Goal: Ask a question

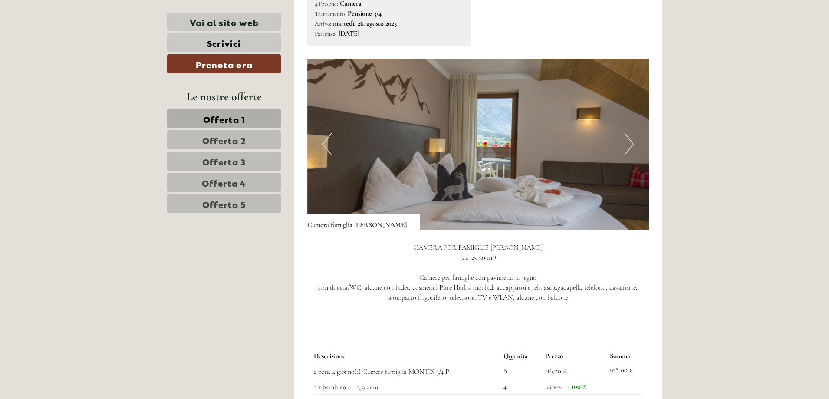
scroll to position [1085, 0]
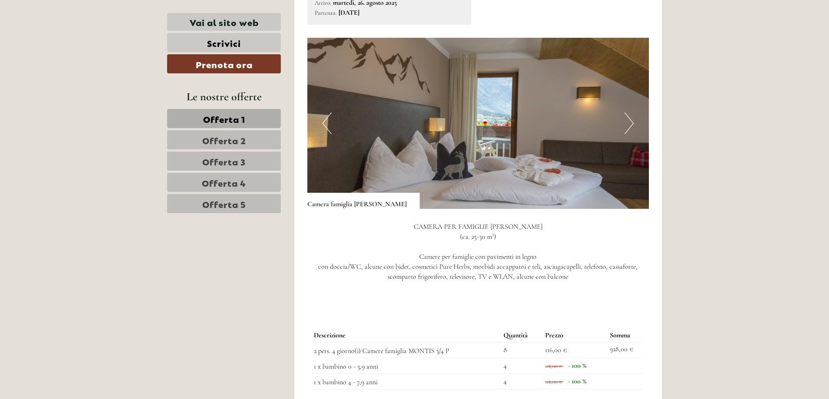
click at [633, 113] on button "Next" at bounding box center [628, 123] width 9 height 22
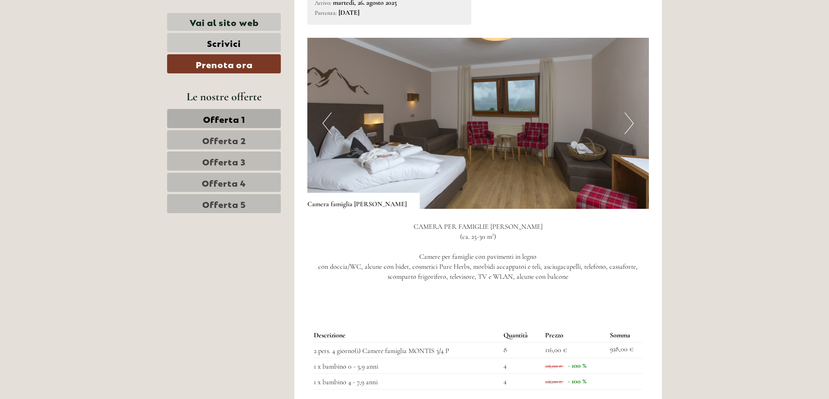
click at [633, 113] on button "Next" at bounding box center [628, 123] width 9 height 22
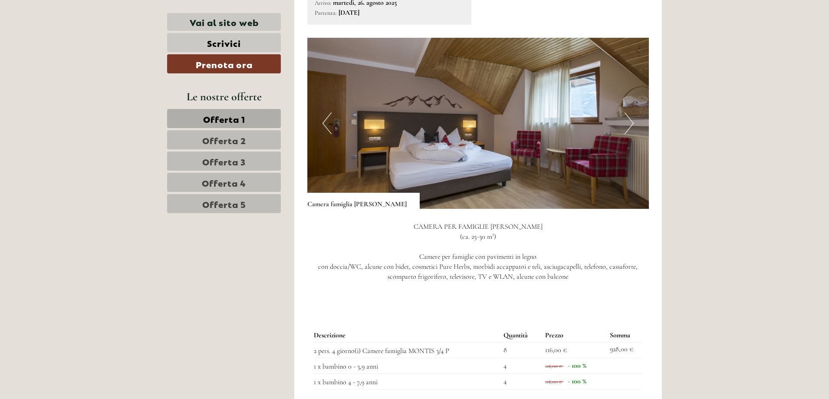
click at [633, 113] on button "Next" at bounding box center [628, 123] width 9 height 22
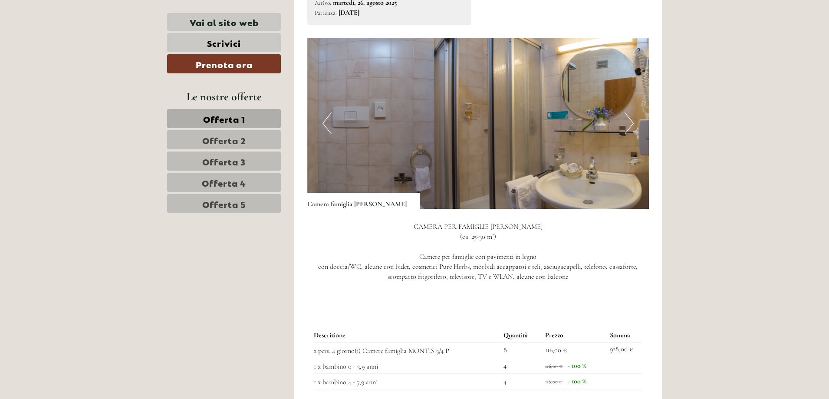
click at [633, 113] on button "Next" at bounding box center [628, 123] width 9 height 22
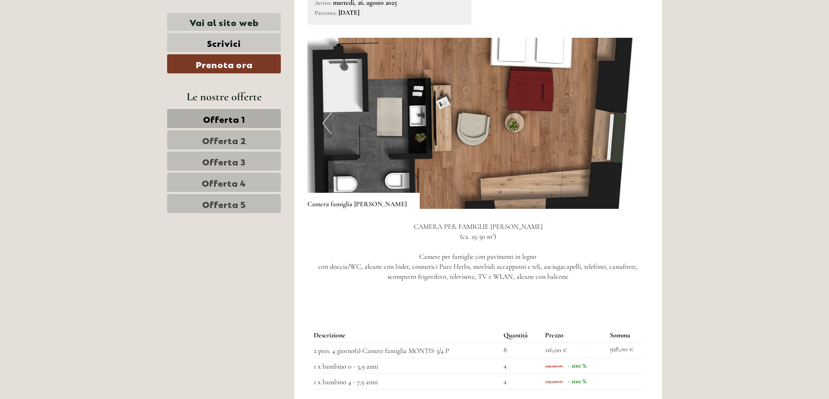
click at [630, 116] on button "Next" at bounding box center [628, 123] width 9 height 22
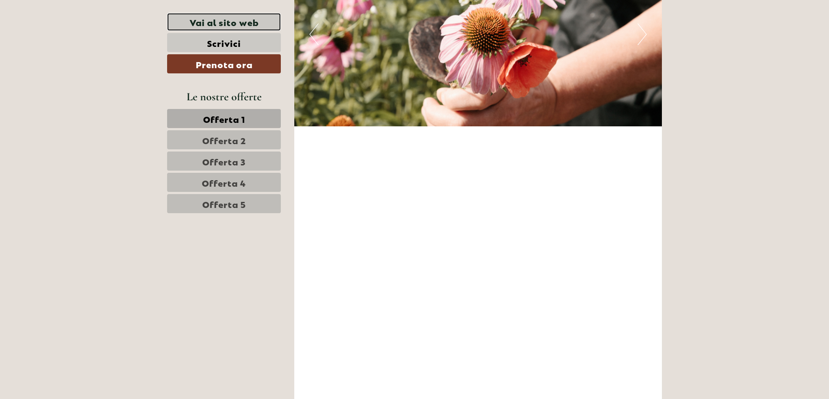
scroll to position [3601, 0]
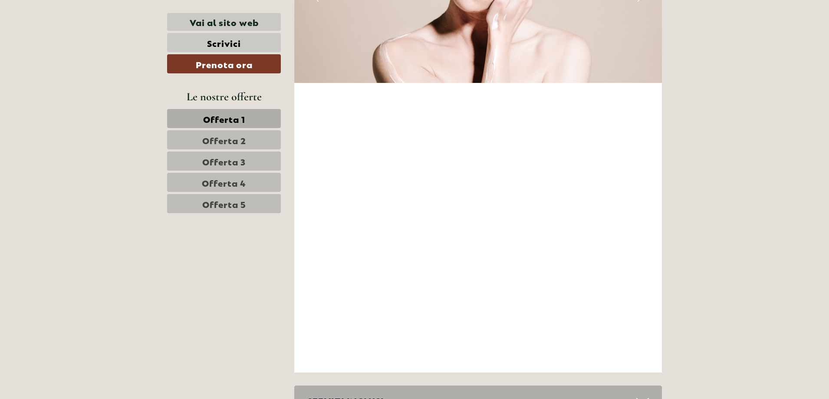
click at [643, 394] on icon at bounding box center [642, 401] width 13 height 15
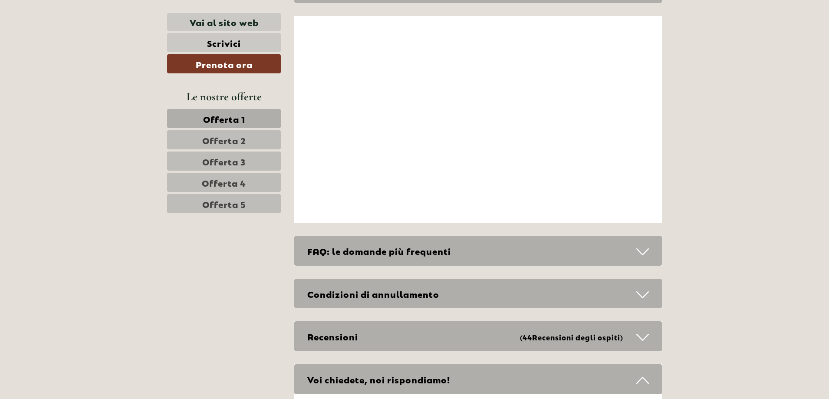
scroll to position [4469, 0]
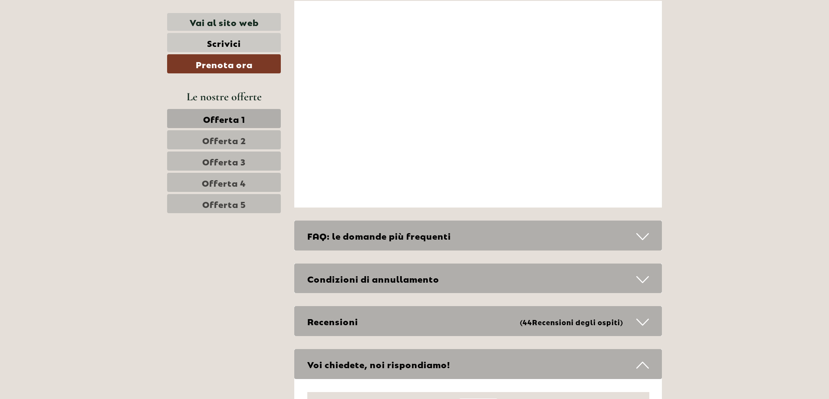
click at [639, 229] on icon at bounding box center [642, 236] width 13 height 15
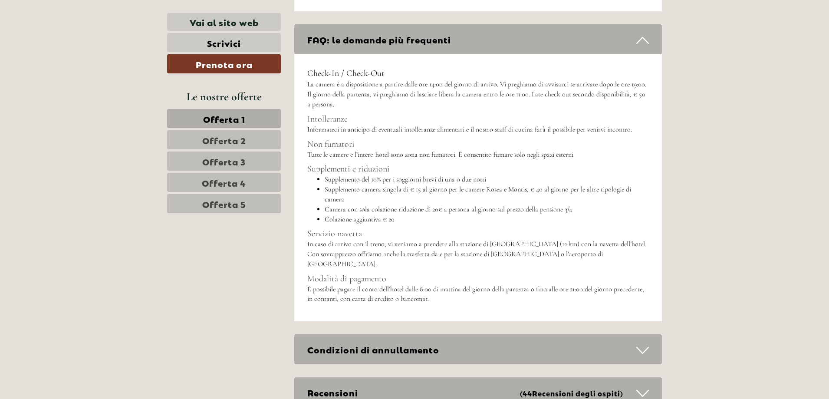
scroll to position [4686, 0]
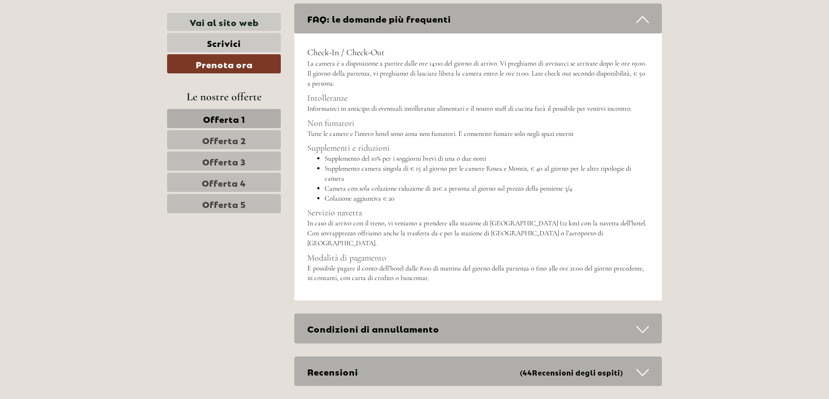
click at [632, 313] on div "Condizioni di annullamento" at bounding box center [478, 328] width 368 height 30
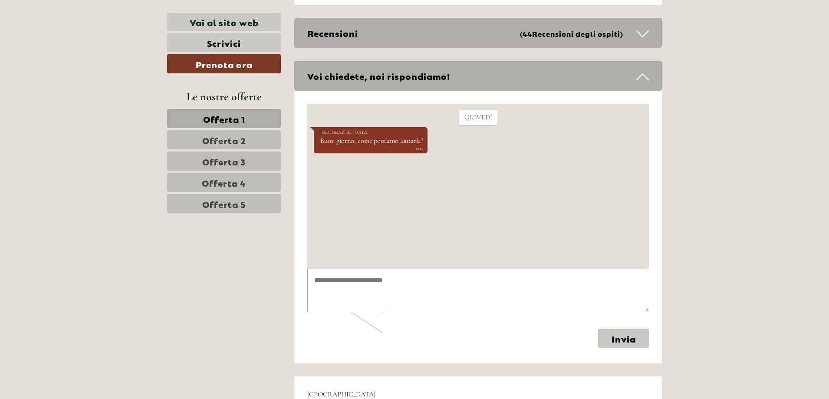
scroll to position [5163, 0]
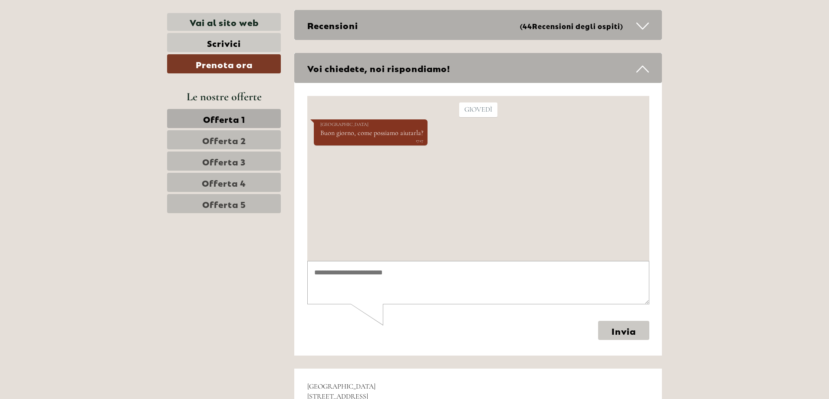
click at [354, 275] on textarea at bounding box center [478, 282] width 342 height 44
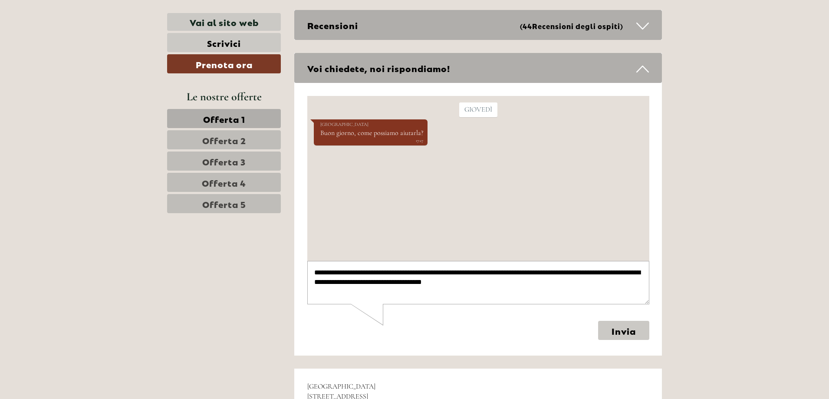
type textarea "**********"
click at [627, 330] on button "Invia" at bounding box center [622, 329] width 51 height 19
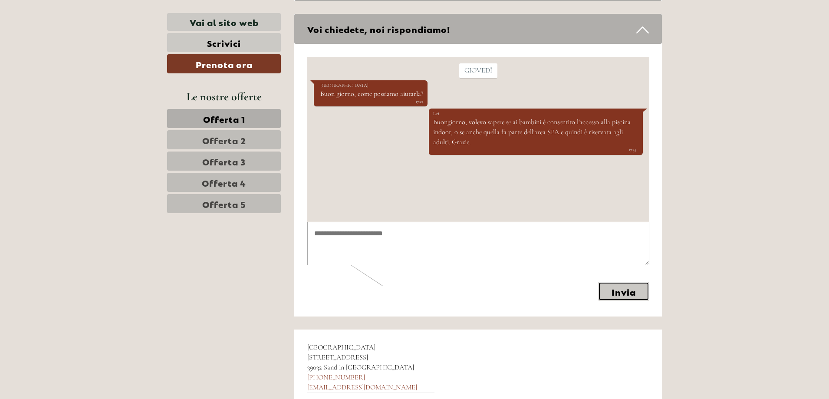
scroll to position [5120, 0]
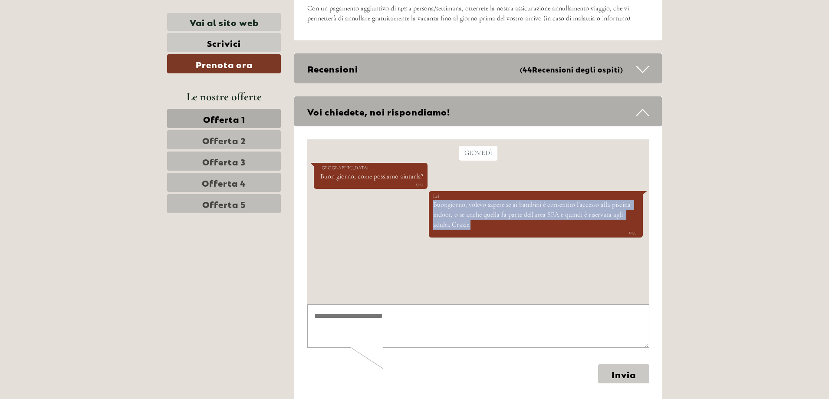
drag, startPoint x: 434, startPoint y: 203, endPoint x: 536, endPoint y: 225, distance: 104.2
click at [536, 225] on div "[PERSON_NAME], volevo sapere se ai bambini è consentito l'accesso alla piscina …" at bounding box center [535, 213] width 214 height 46
copy div "Buongiorno, volevo sapere se ai bambini è consentito l'accesso alla piscina ind…"
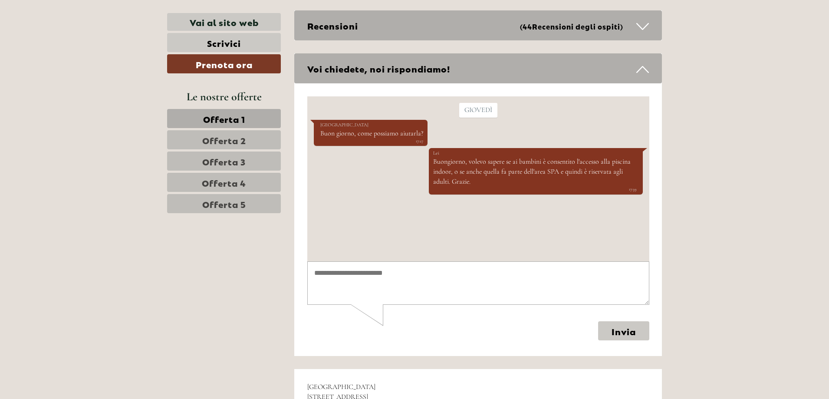
scroll to position [5163, 0]
